Goal: Task Accomplishment & Management: Use online tool/utility

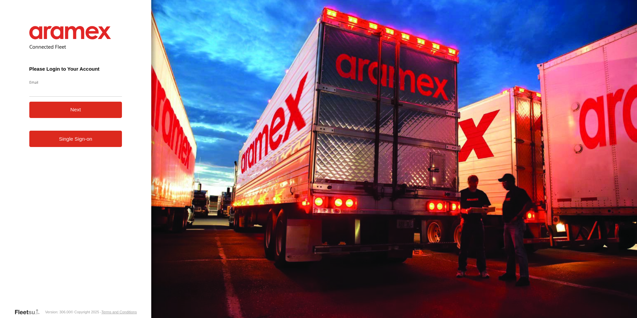
click at [41, 90] on input "Email" at bounding box center [75, 91] width 93 height 12
type input "**********"
click at [74, 107] on button "Next" at bounding box center [75, 110] width 93 height 16
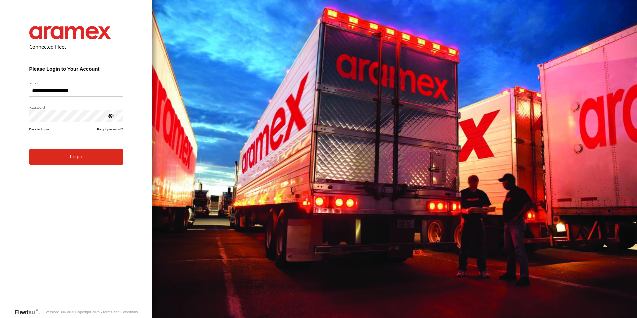
click at [72, 160] on button "Login" at bounding box center [76, 157] width 94 height 16
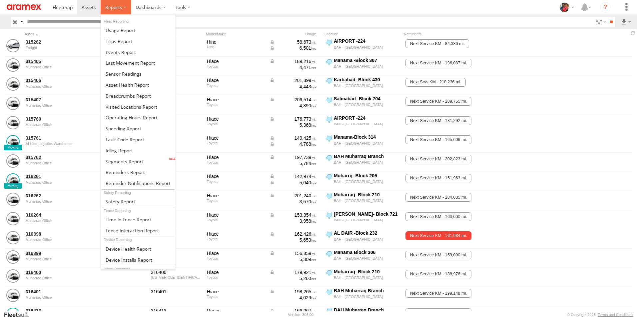
click at [112, 7] on span at bounding box center [113, 7] width 17 height 6
click at [113, 150] on span at bounding box center [119, 150] width 27 height 6
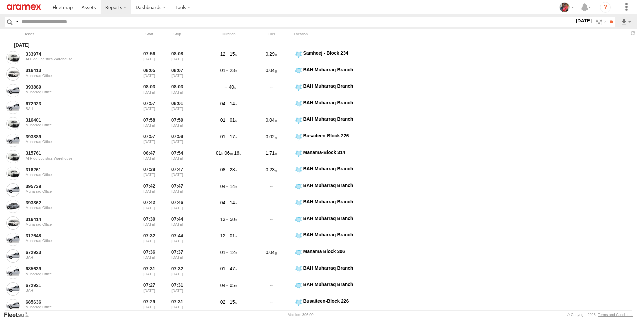
click at [575, 21] on label "21 Aug 25" at bounding box center [584, 20] width 19 height 7
click at [0, 0] on label at bounding box center [0, 0] width 0 height 0
click at [0, 0] on span "> 10min" at bounding box center [0, 0] width 0 height 0
click at [609, 22] on input "**" at bounding box center [612, 22] width 8 height 10
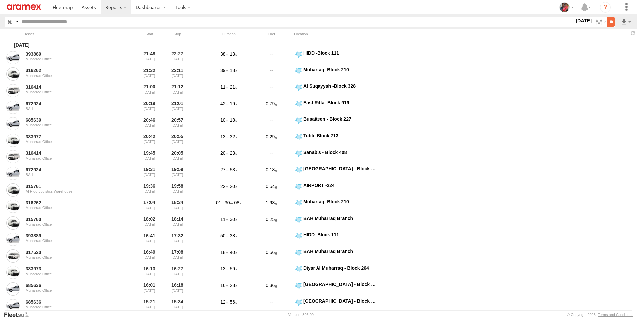
click at [609, 22] on input "**" at bounding box center [612, 22] width 8 height 10
click at [610, 46] on link at bounding box center [609, 46] width 41 height 10
click at [606, 46] on link at bounding box center [609, 46] width 41 height 10
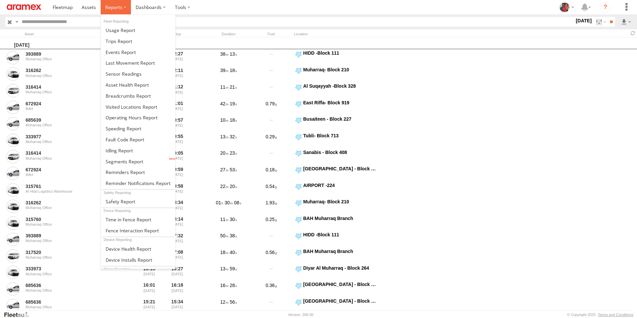
click at [117, 6] on span at bounding box center [113, 7] width 17 height 6
click at [119, 161] on span at bounding box center [125, 161] width 38 height 6
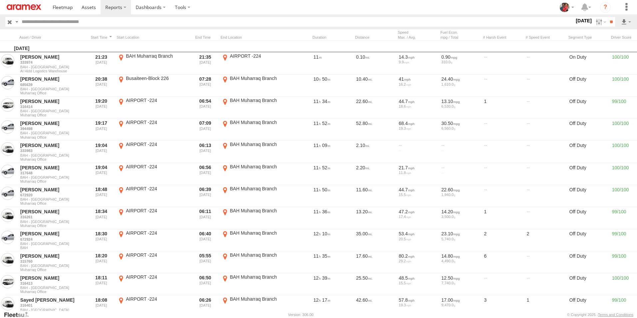
click at [575, 21] on label "[DATE]" at bounding box center [584, 20] width 19 height 7
click at [0, 0] on span "Off Duty" at bounding box center [0, 0] width 0 height 0
click at [612, 20] on input "**" at bounding box center [612, 22] width 8 height 10
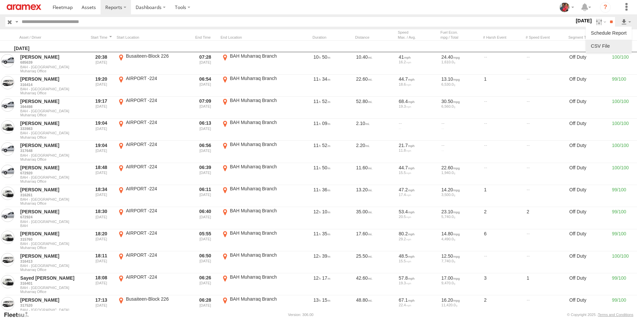
click at [613, 46] on link at bounding box center [609, 46] width 41 height 10
click at [428, 6] on section at bounding box center [342, 7] width 588 height 14
click at [84, 5] on span at bounding box center [89, 7] width 14 height 6
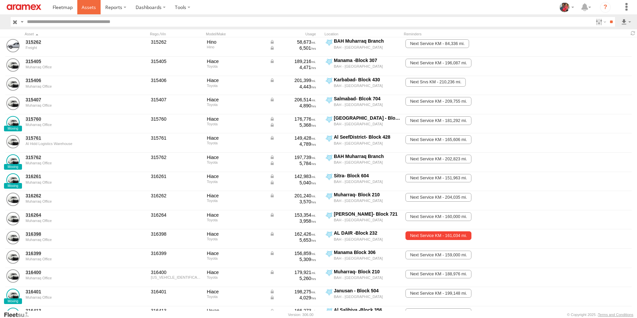
click at [87, 8] on span at bounding box center [89, 7] width 14 height 6
